Goal: Information Seeking & Learning: Learn about a topic

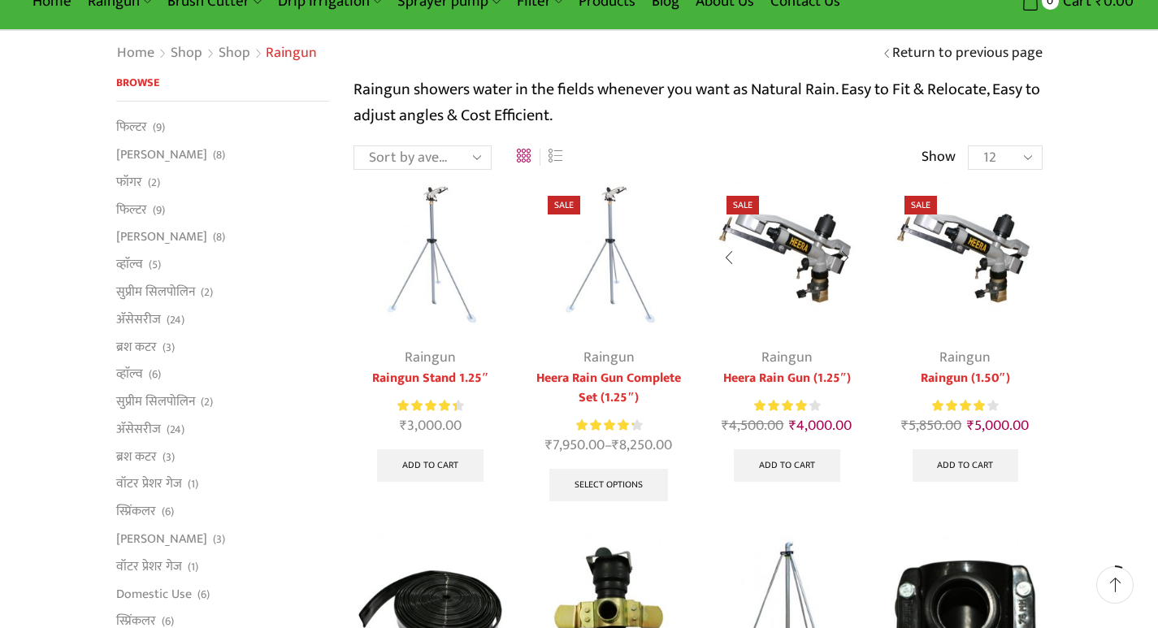
scroll to position [163, 0]
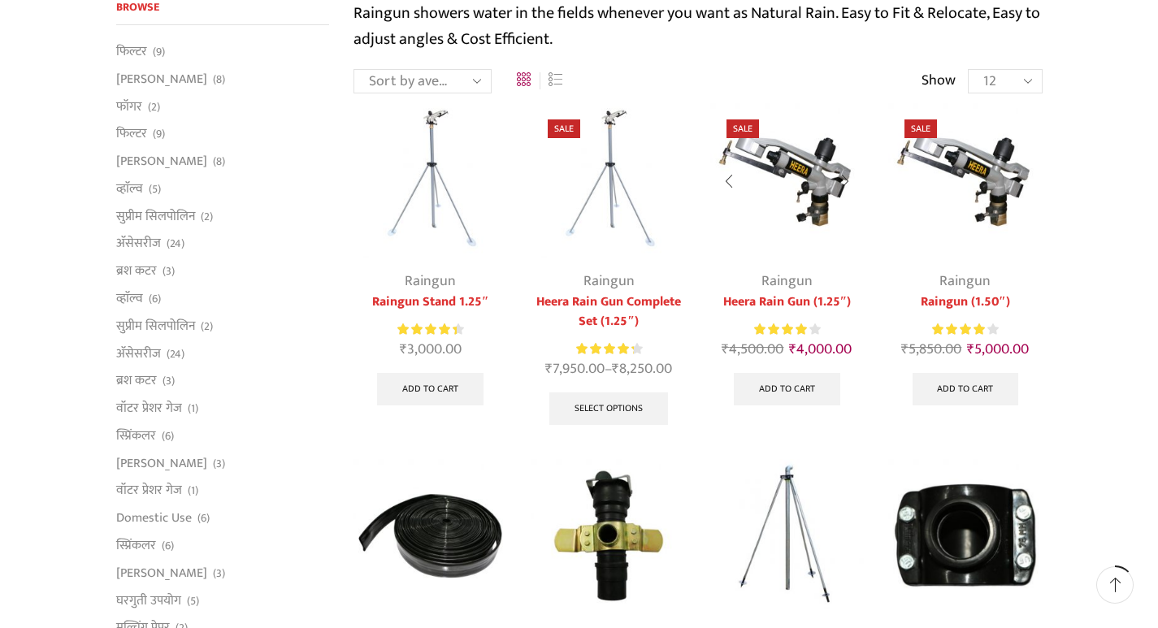
click at [822, 200] on img at bounding box center [787, 180] width 154 height 154
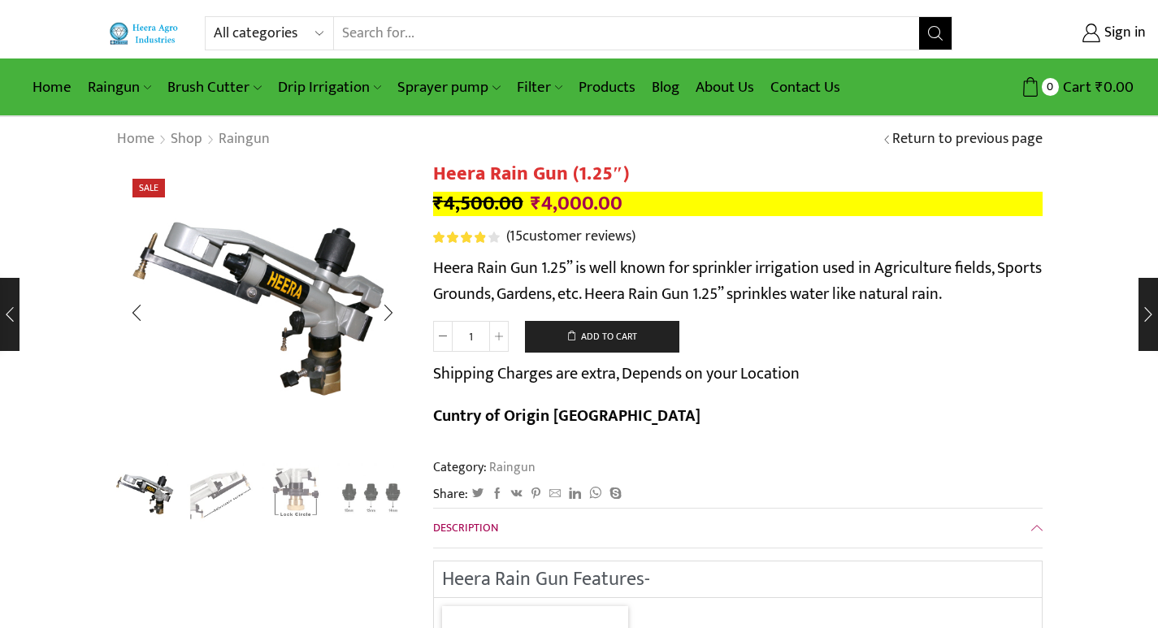
click at [229, 497] on img "2 / 4" at bounding box center [220, 494] width 67 height 67
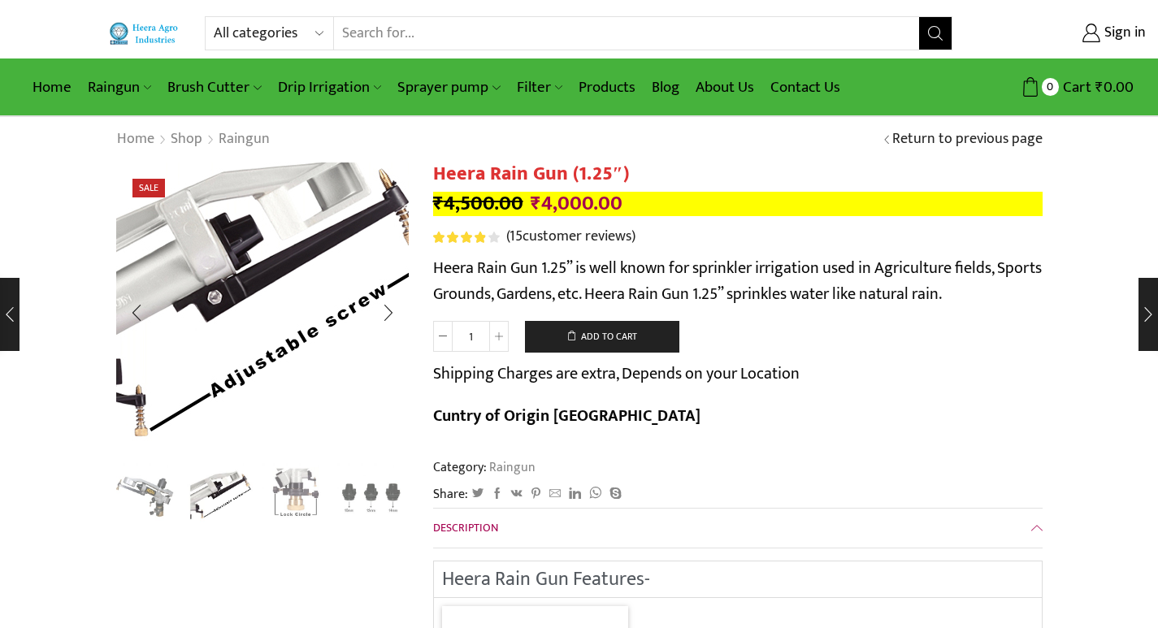
click at [294, 348] on img "2 / 4" at bounding box center [251, 293] width 406 height 406
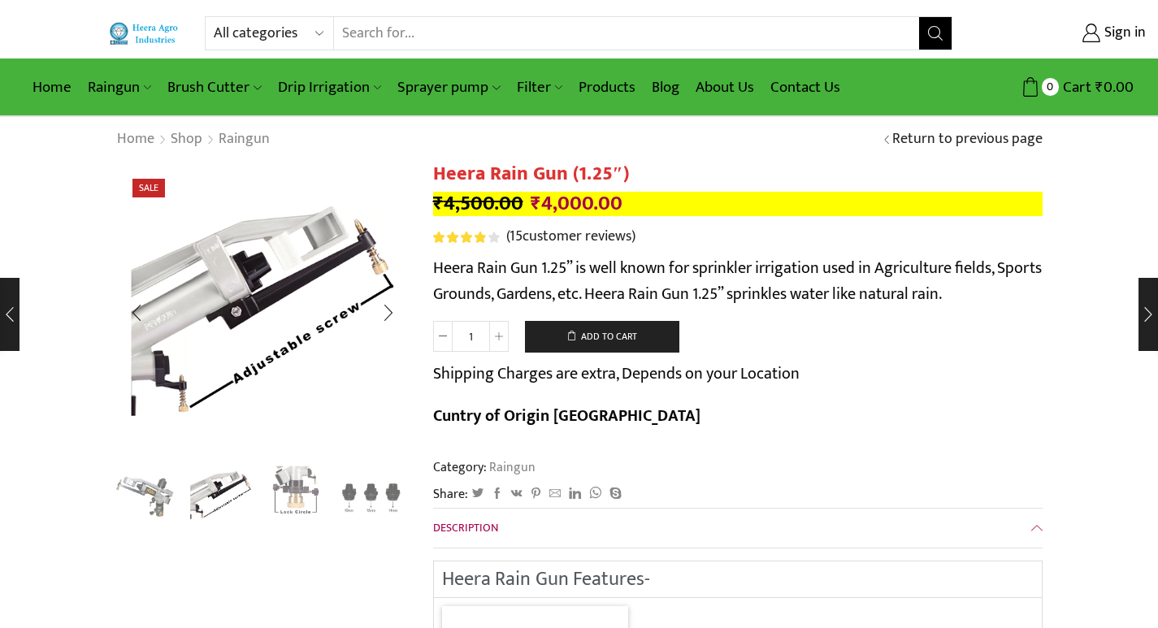
click at [306, 478] on img "3 / 4" at bounding box center [295, 494] width 67 height 67
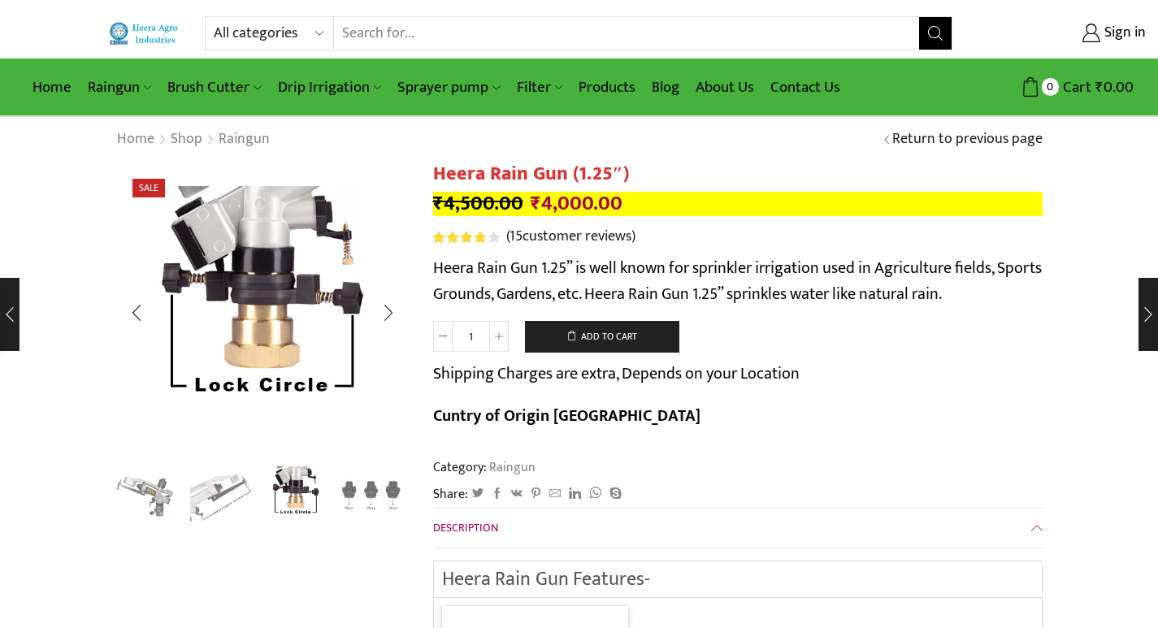
click at [349, 481] on img "4 / 4" at bounding box center [370, 494] width 67 height 67
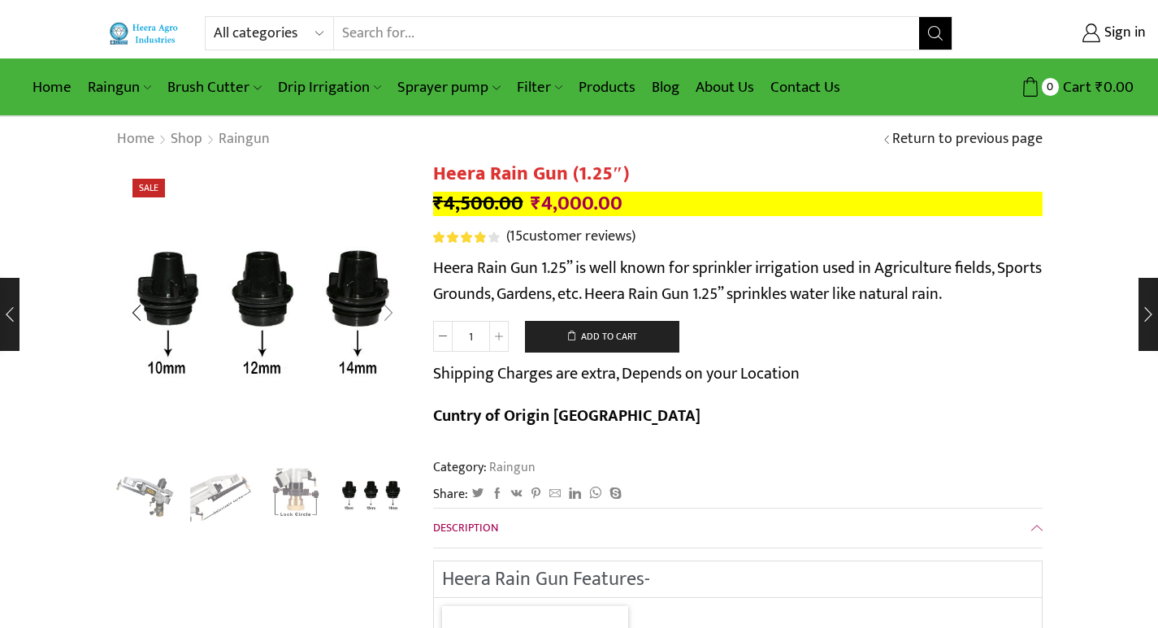
click at [390, 317] on div "Next slide" at bounding box center [388, 313] width 41 height 41
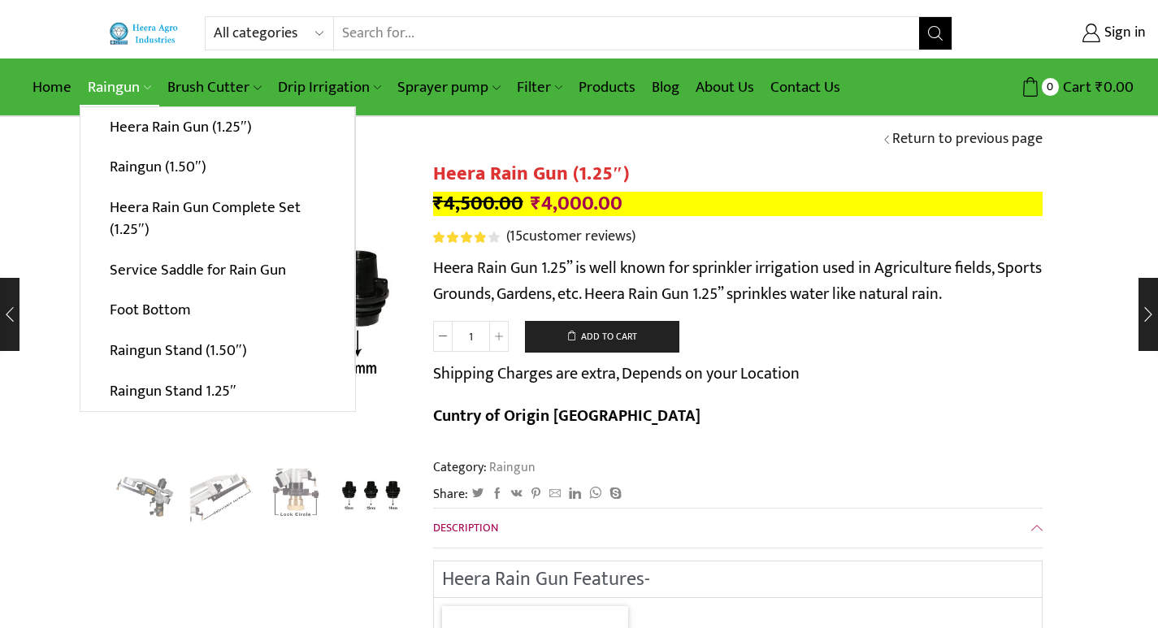
click at [106, 85] on link "Raingun" at bounding box center [120, 87] width 80 height 38
click at [246, 127] on link "Heera Rain Gun (1.25″)" at bounding box center [217, 127] width 274 height 41
click at [218, 121] on link "Heera Rain Gun (1.25″)" at bounding box center [217, 127] width 274 height 41
